Goal: Find specific page/section

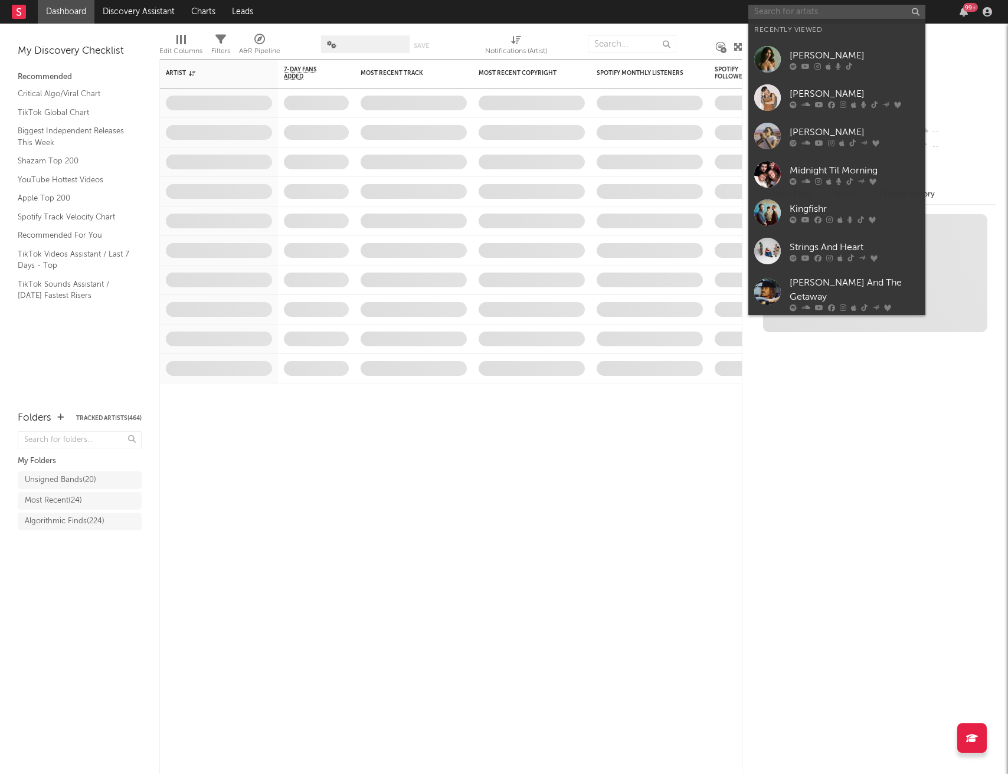
click at [799, 12] on input "text" at bounding box center [836, 12] width 177 height 15
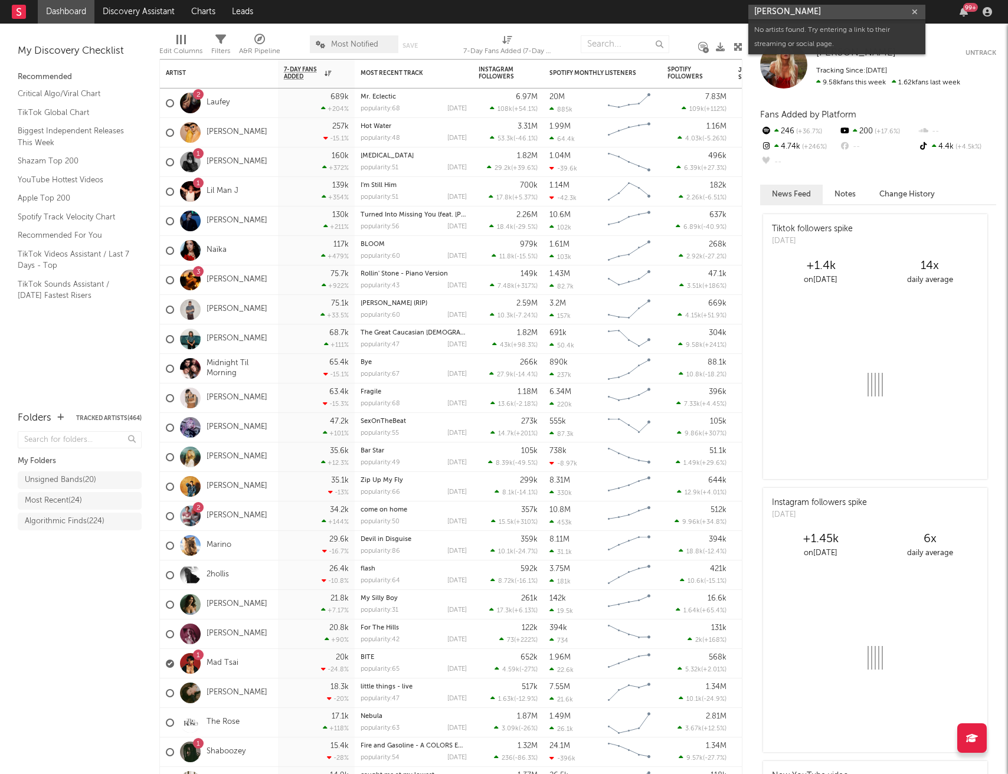
type input "[PERSON_NAME]"
